Goal: Task Accomplishment & Management: Manage account settings

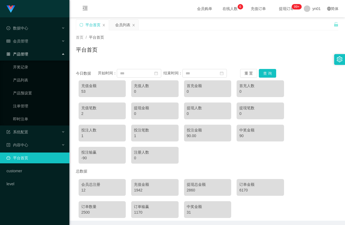
scroll to position [27, 0]
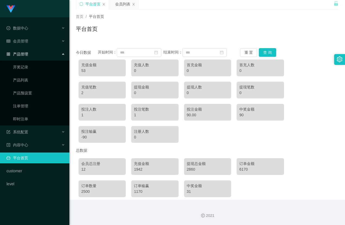
click at [32, 54] on div "产品管理" at bounding box center [34, 54] width 69 height 11
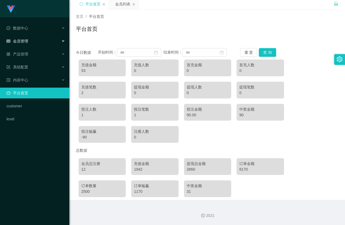
click at [30, 45] on div "会员管理" at bounding box center [34, 41] width 69 height 11
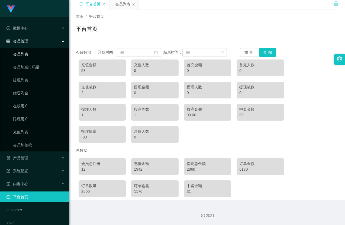
click at [29, 55] on link "会员列表" at bounding box center [39, 54] width 52 height 11
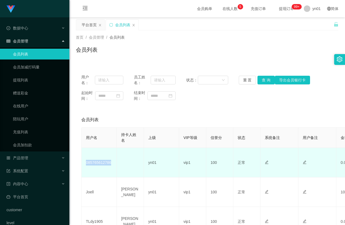
drag, startPoint x: 112, startPoint y: 164, endPoint x: 84, endPoint y: 165, distance: 27.6
click at [84, 165] on td "085765612786" at bounding box center [98, 163] width 35 height 30
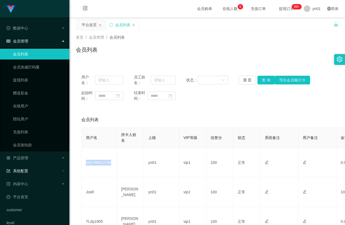
copy td "085765612786"
